Goal: Task Accomplishment & Management: Use online tool/utility

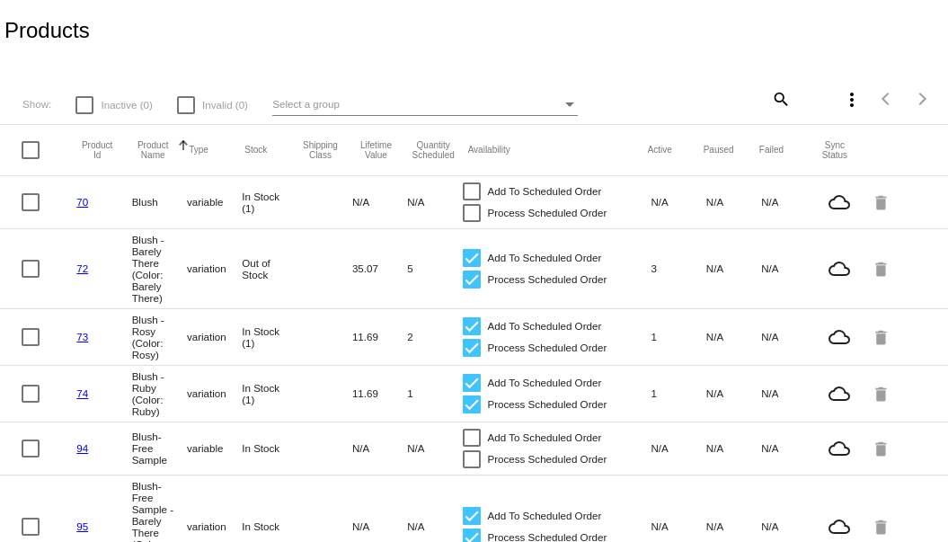
click at [769, 96] on mat-icon "search" at bounding box center [780, 98] width 22 height 28
click at [742, 93] on input "Search" at bounding box center [712, 96] width 157 height 14
type input "volum"
click at [769, 87] on mat-icon "search" at bounding box center [780, 98] width 22 height 28
click at [750, 93] on input "Search" at bounding box center [712, 96] width 157 height 14
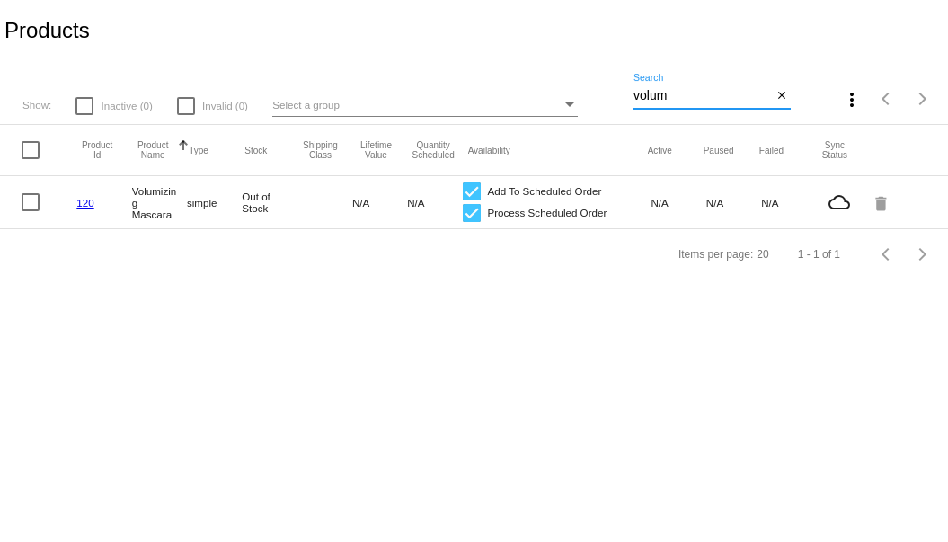
type input "volum"
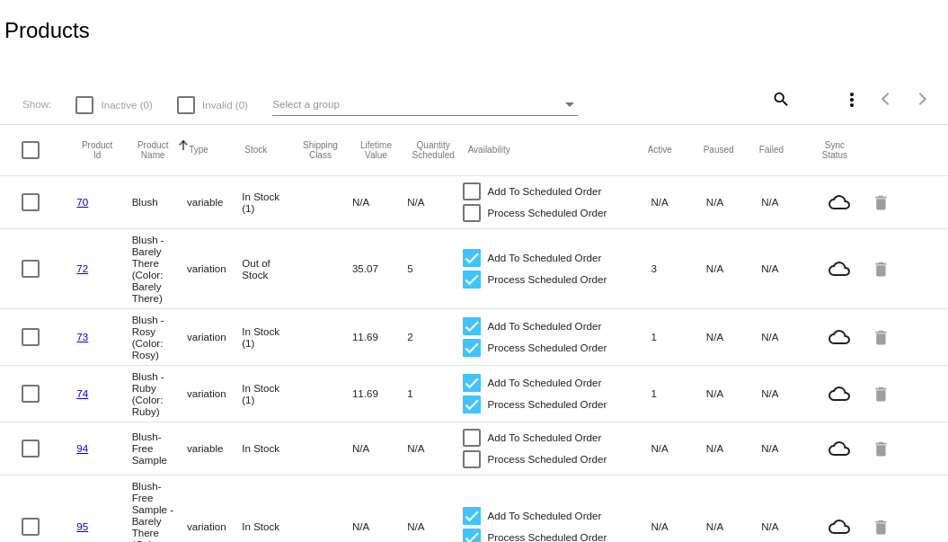
click at [775, 94] on mat-icon "search" at bounding box center [780, 98] width 22 height 28
drag, startPoint x: 740, startPoint y: 74, endPoint x: 748, endPoint y: 92, distance: 19.7
click at [740, 74] on div "Search" at bounding box center [712, 91] width 157 height 35
click at [745, 98] on input "Search" at bounding box center [712, 96] width 157 height 14
type input "volum"
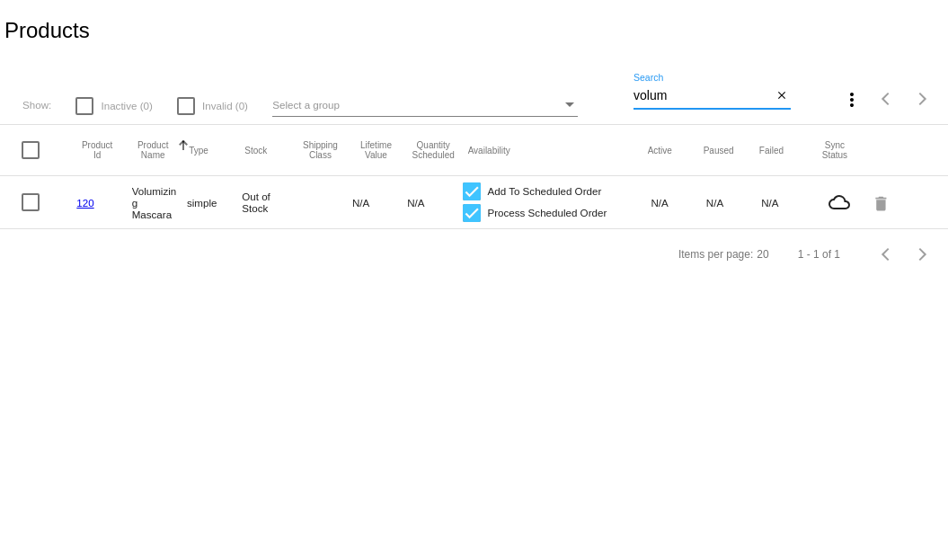
click at [83, 205] on link "120" at bounding box center [84, 203] width 17 height 12
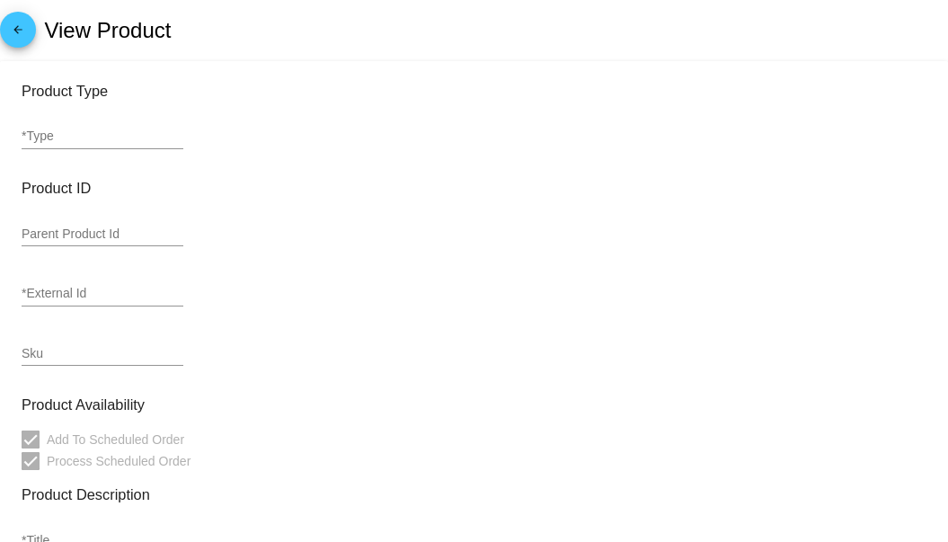
type input "simple"
type input "120"
type input "Volumizing Mascara"
type input "19.99"
type input "16.99"
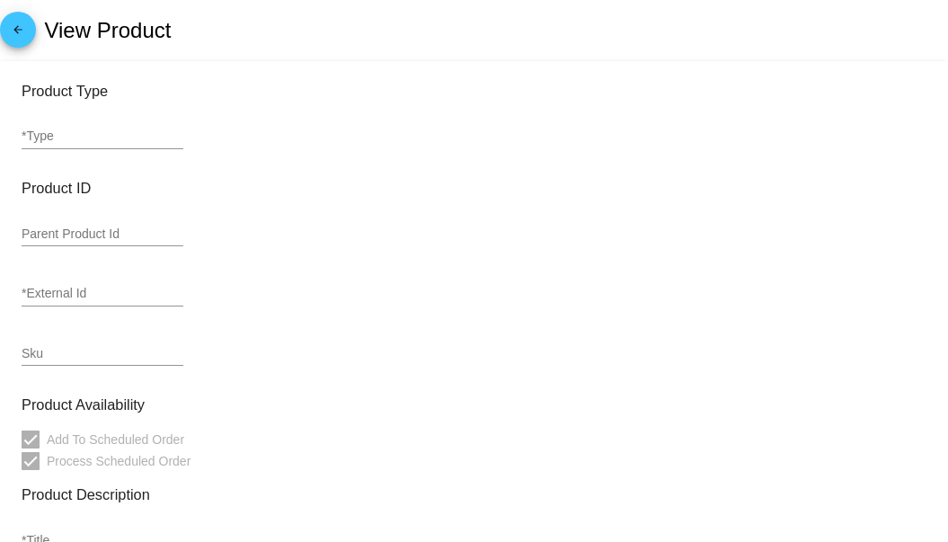
type input "Out of Stock"
click at [34, 33] on link "arrow_back" at bounding box center [18, 30] width 36 height 36
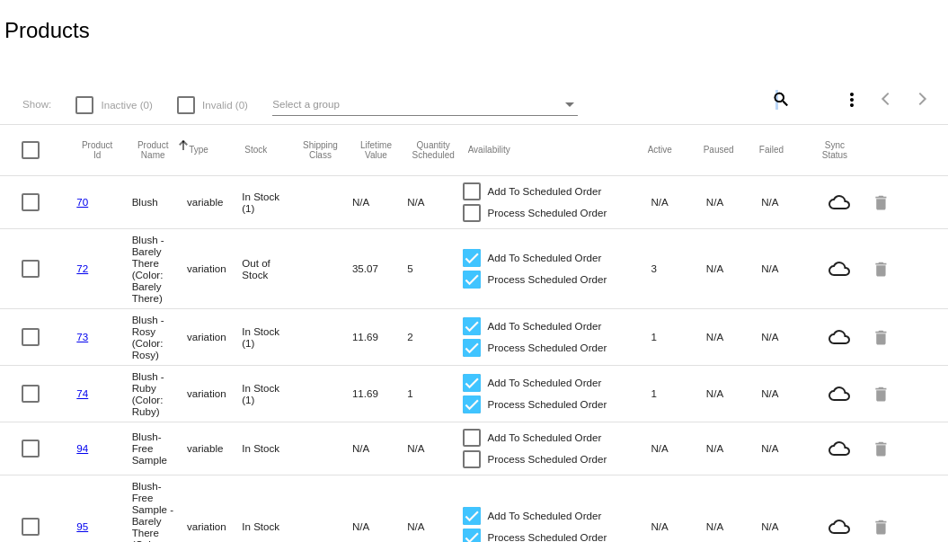
click at [769, 102] on mat-icon "search" at bounding box center [780, 98] width 22 height 28
click at [740, 102] on input "Search" at bounding box center [712, 96] width 157 height 14
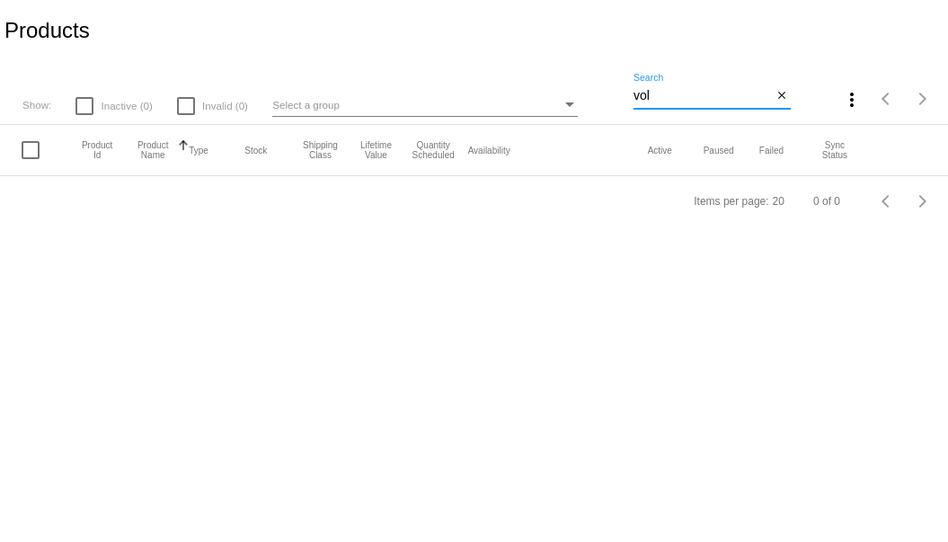
type input "volum"
